Goal: Find specific page/section: Find specific page/section

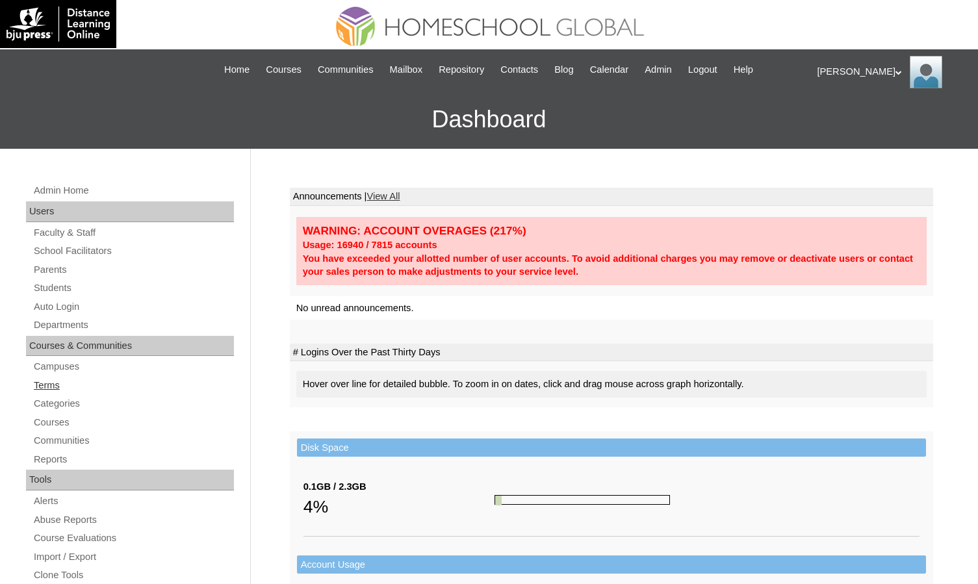
click at [60, 382] on link "Terms" at bounding box center [132, 385] width 201 height 16
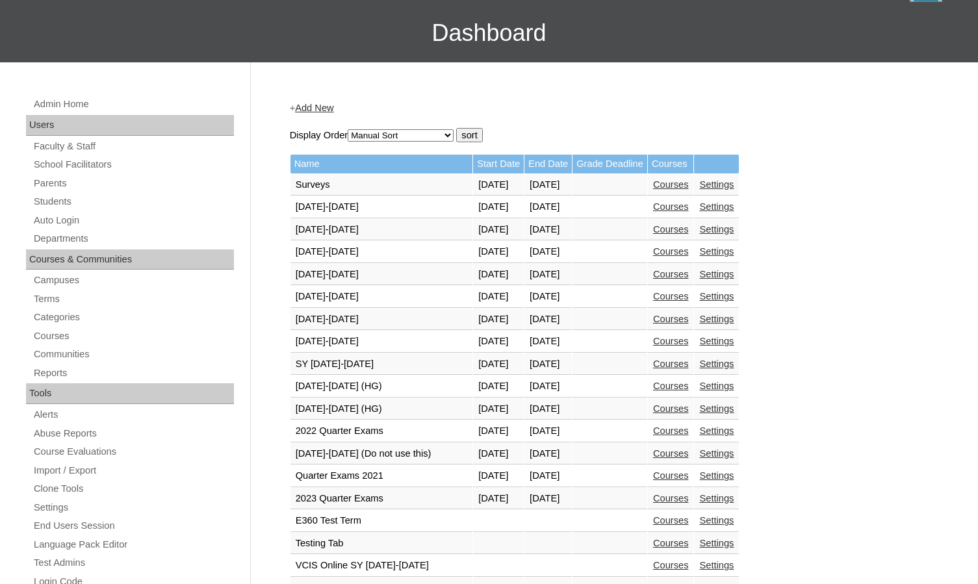
scroll to position [130, 0]
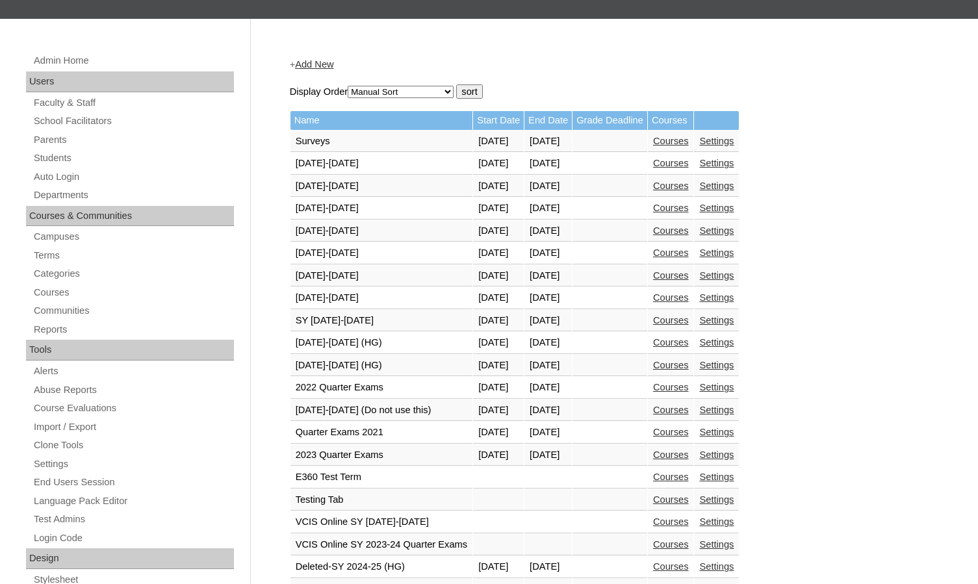
click at [689, 409] on link "Courses" at bounding box center [671, 410] width 36 height 10
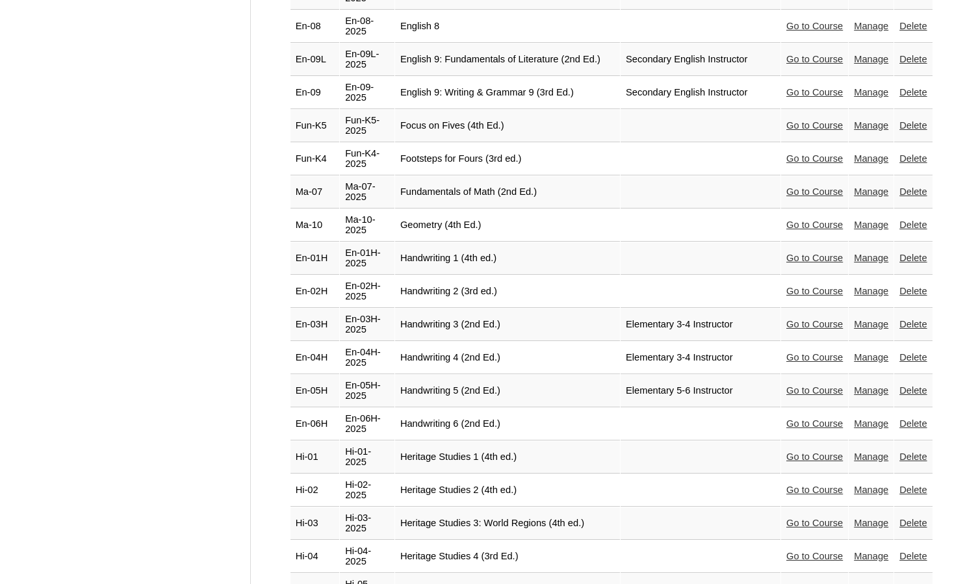
scroll to position [1494, 0]
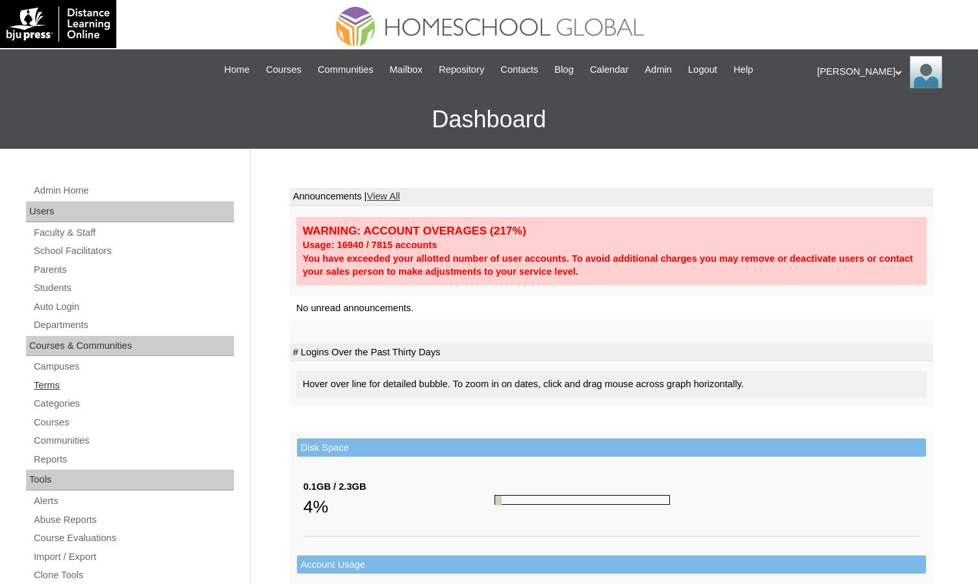
click at [68, 390] on link "Terms" at bounding box center [132, 385] width 201 height 16
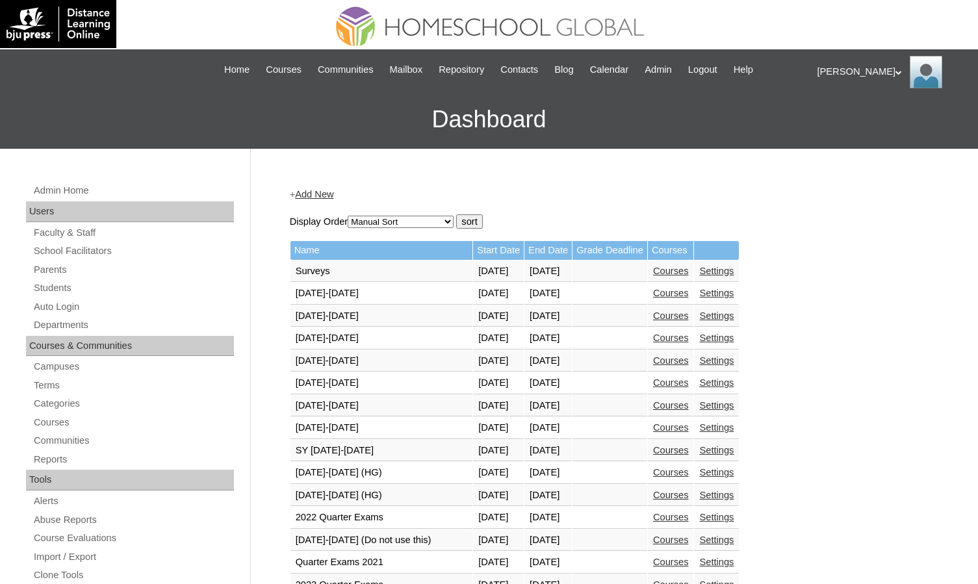
scroll to position [325, 0]
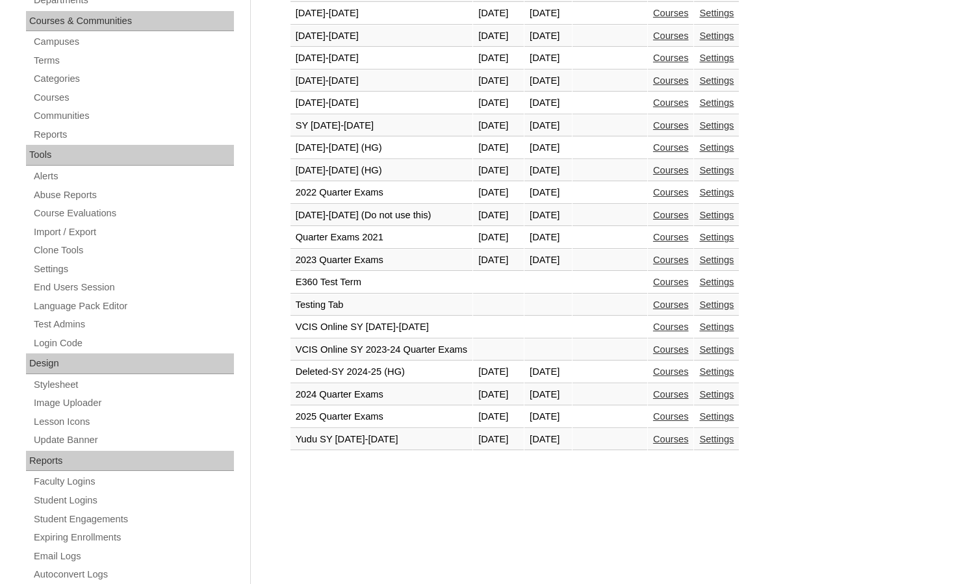
click at [689, 212] on link "Courses" at bounding box center [671, 215] width 36 height 10
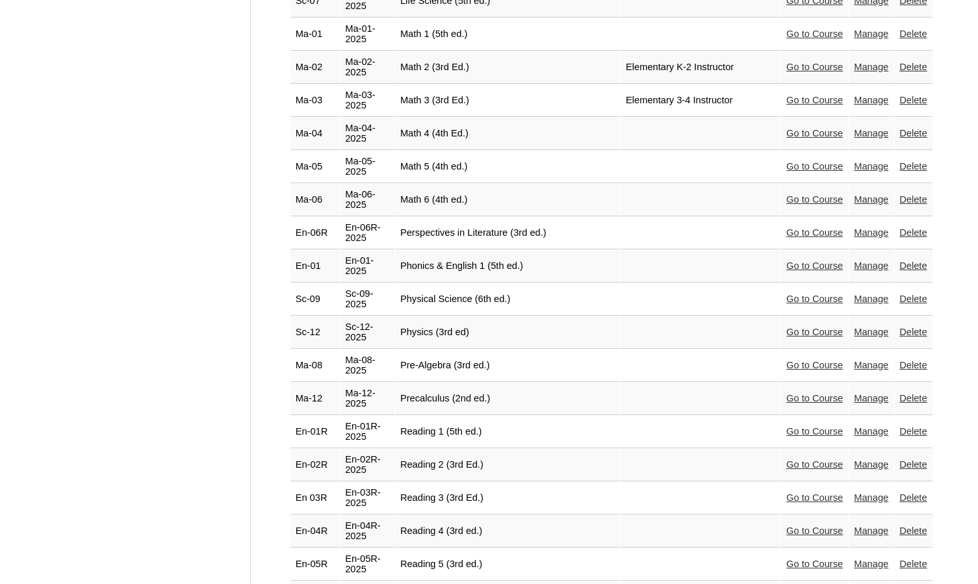
scroll to position [2209, 0]
click at [793, 557] on link "Go to Course" at bounding box center [814, 562] width 57 height 10
